Goal: Task Accomplishment & Management: Use online tool/utility

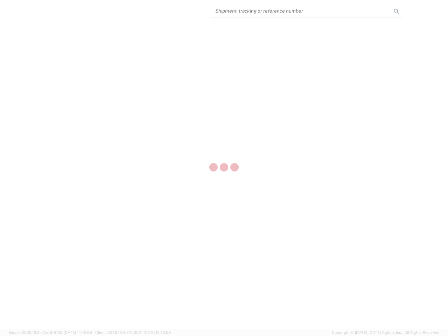
select select "US"
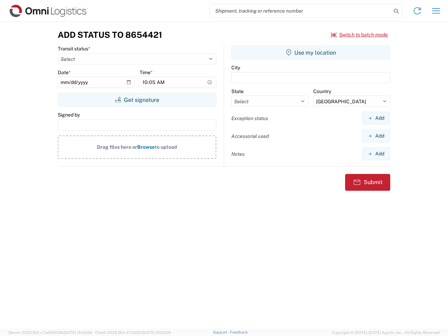
click at [300, 11] on input "search" at bounding box center [300, 10] width 181 height 13
click at [396, 11] on icon at bounding box center [396, 11] width 10 height 10
click at [417, 11] on icon at bounding box center [416, 10] width 11 height 11
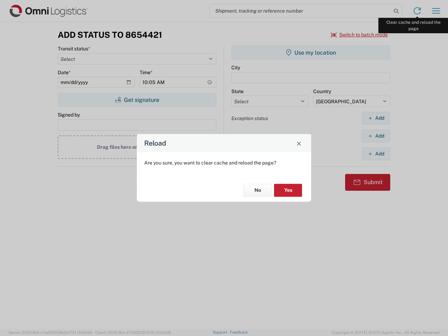
click at [436, 11] on div "Reload Are you sure, you want to clear cache and reload the page? No Yes" at bounding box center [224, 168] width 448 height 336
click at [359, 35] on div "Reload Are you sure, you want to clear cache and reload the page? No Yes" at bounding box center [224, 168] width 448 height 336
click at [137, 100] on div "Reload Are you sure, you want to clear cache and reload the page? No Yes" at bounding box center [224, 168] width 448 height 336
click at [311, 52] on div "Reload Are you sure, you want to clear cache and reload the page? No Yes" at bounding box center [224, 168] width 448 height 336
click at [376, 118] on div "Reload Are you sure, you want to clear cache and reload the page? No Yes" at bounding box center [224, 168] width 448 height 336
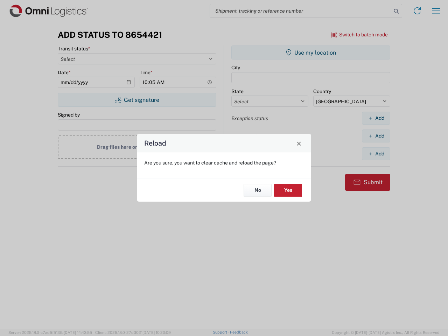
click at [376, 136] on div "Reload Are you sure, you want to clear cache and reload the page? No Yes" at bounding box center [224, 168] width 448 height 336
click at [376, 154] on div "Reload Are you sure, you want to clear cache and reload the page? No Yes" at bounding box center [224, 168] width 448 height 336
